Goal: Task Accomplishment & Management: Use online tool/utility

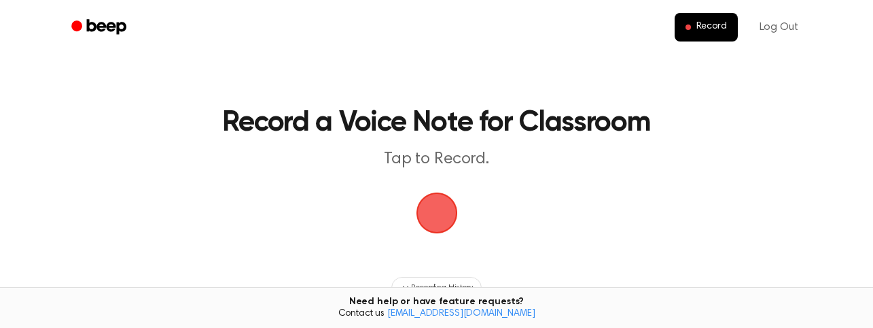
click at [449, 209] on span "button" at bounding box center [437, 213] width 38 height 38
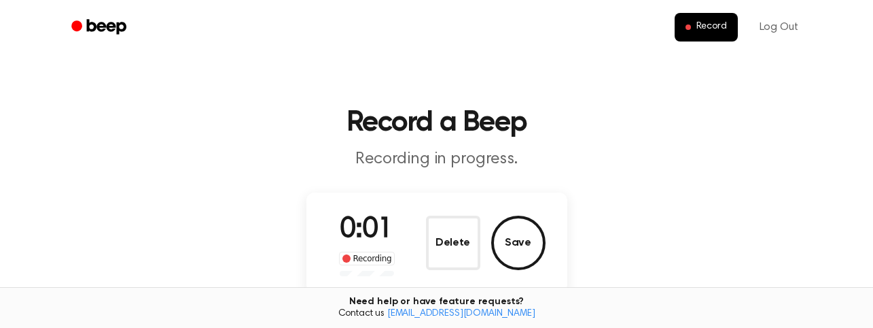
scroll to position [60, 0]
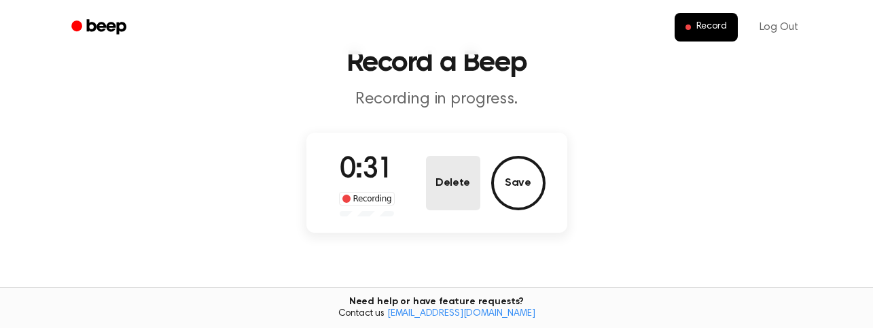
click at [448, 173] on button "Delete" at bounding box center [453, 183] width 54 height 54
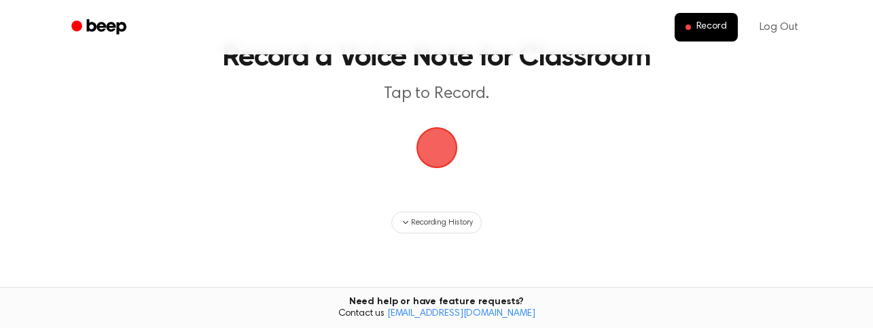
click at [427, 147] on span "button" at bounding box center [437, 147] width 38 height 38
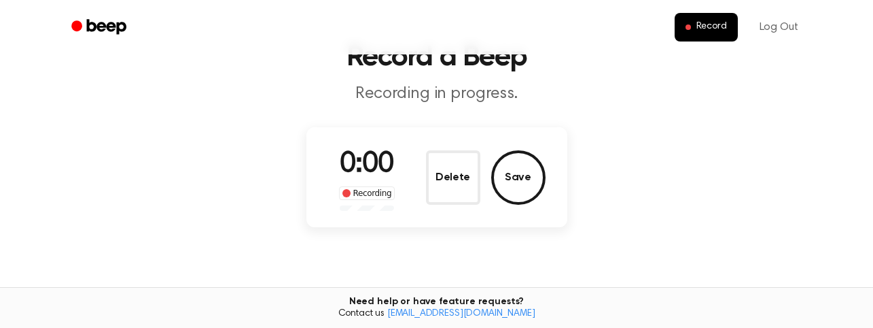
scroll to position [60, 0]
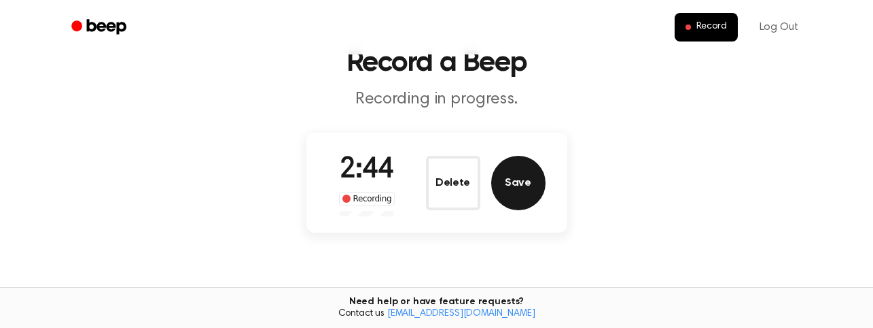
click at [517, 188] on button "Save" at bounding box center [518, 183] width 54 height 54
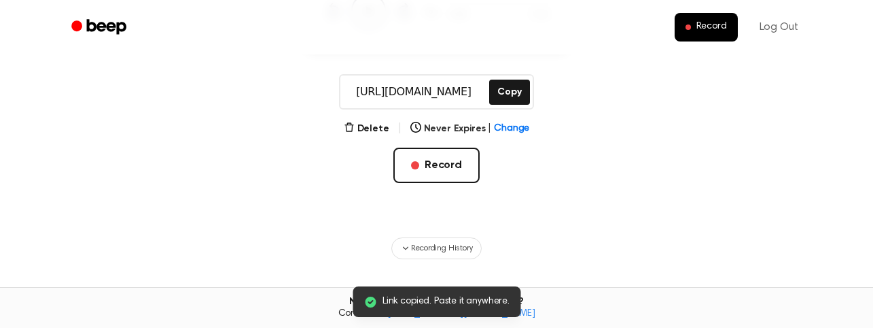
scroll to position [244, 0]
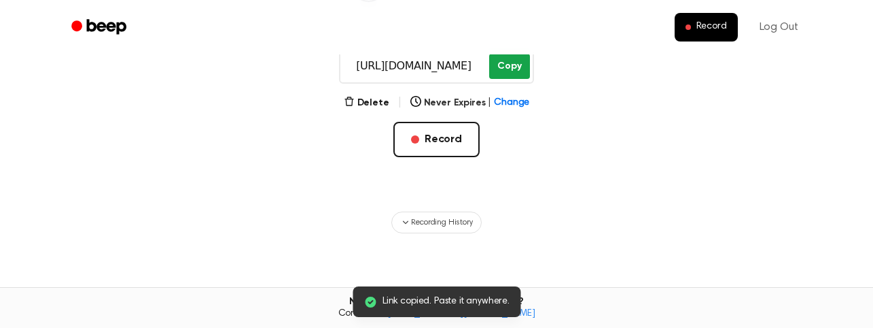
click at [514, 61] on button "Copy" at bounding box center [509, 66] width 40 height 25
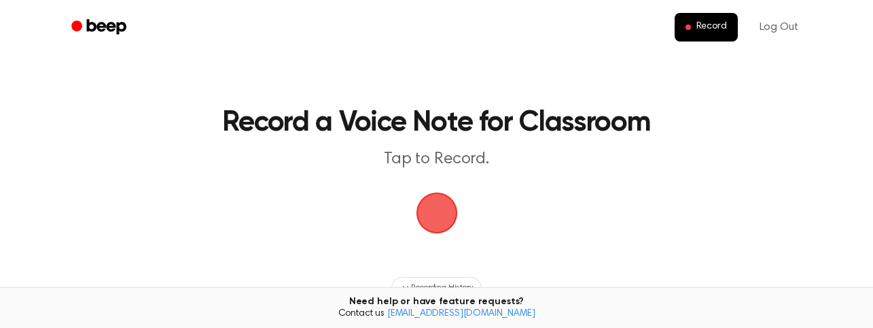
click at [438, 211] on span "button" at bounding box center [437, 213] width 38 height 38
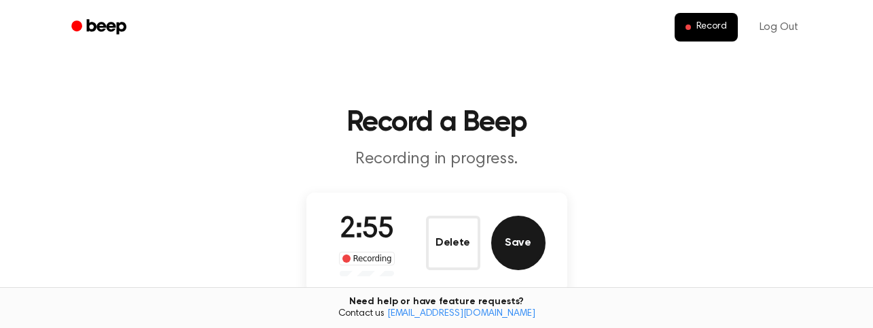
click at [522, 243] on button "Save" at bounding box center [518, 242] width 54 height 54
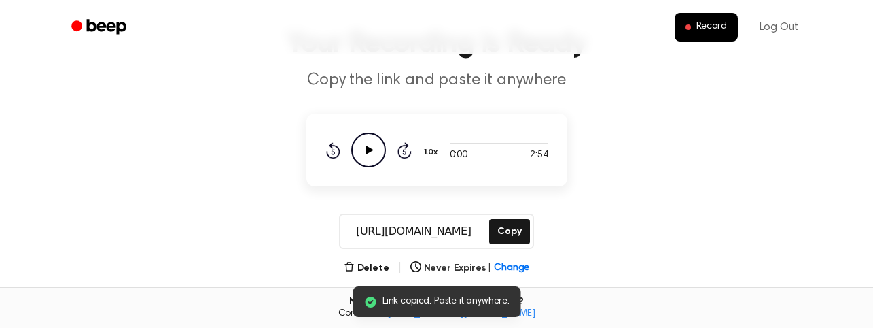
scroll to position [106, 0]
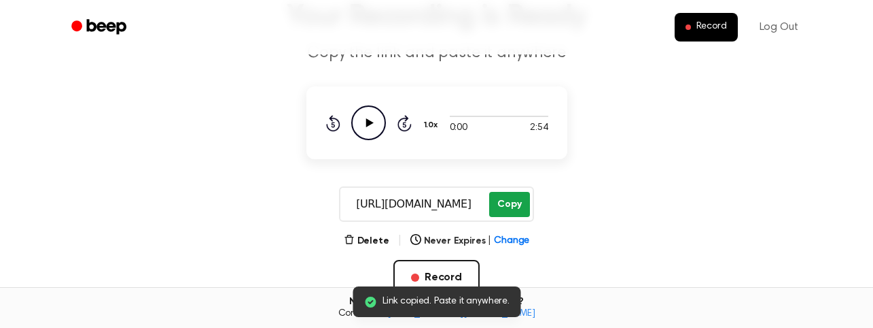
click at [508, 206] on button "Copy" at bounding box center [509, 204] width 40 height 25
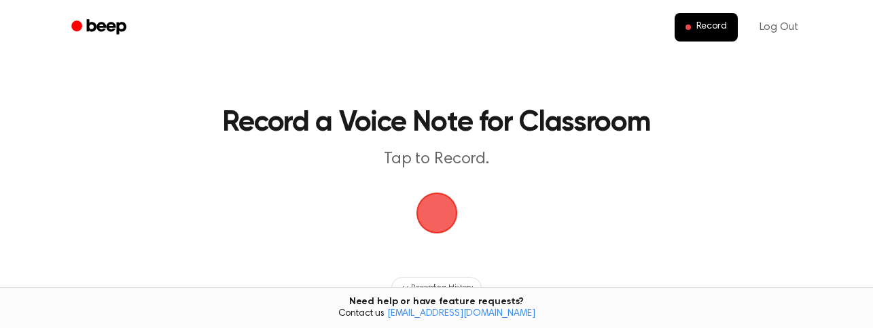
click at [437, 212] on span "button" at bounding box center [436, 212] width 71 height 71
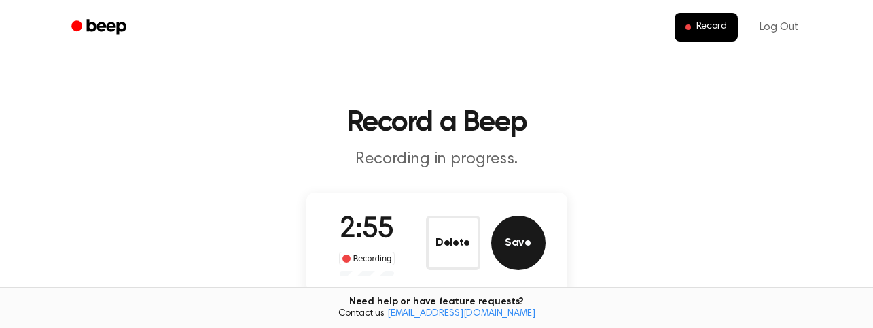
click at [510, 244] on button "Save" at bounding box center [518, 242] width 54 height 54
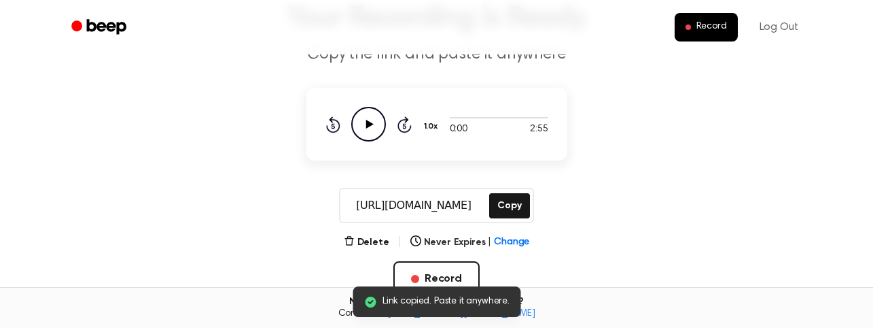
scroll to position [105, 0]
click at [510, 200] on button "Copy" at bounding box center [509, 204] width 40 height 25
